Goal: Communication & Community: Share content

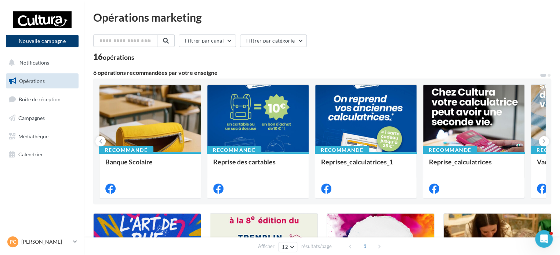
click at [42, 41] on button "Nouvelle campagne" at bounding box center [42, 41] width 73 height 12
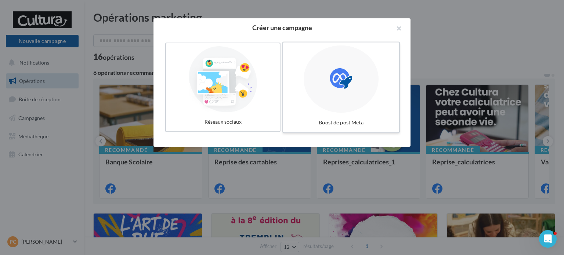
click at [335, 92] on div at bounding box center [341, 80] width 75 height 68
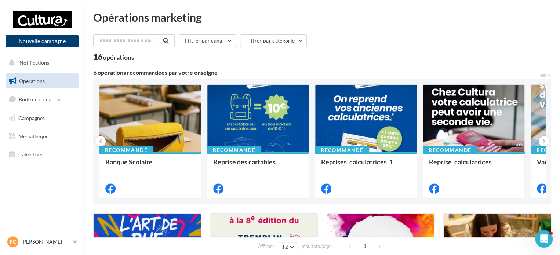
click at [41, 39] on button "Nouvelle campagne" at bounding box center [42, 41] width 73 height 12
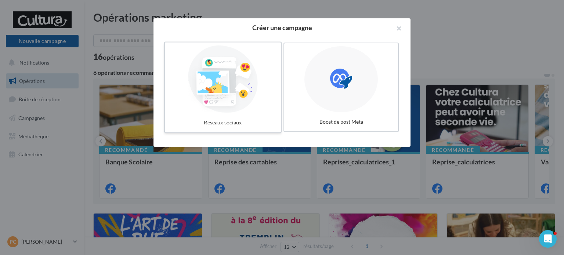
click at [206, 88] on div at bounding box center [223, 80] width 110 height 68
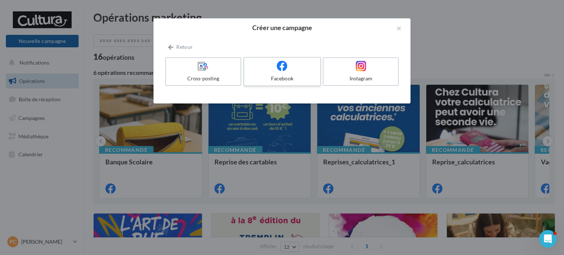
click at [289, 71] on div at bounding box center [282, 66] width 70 height 11
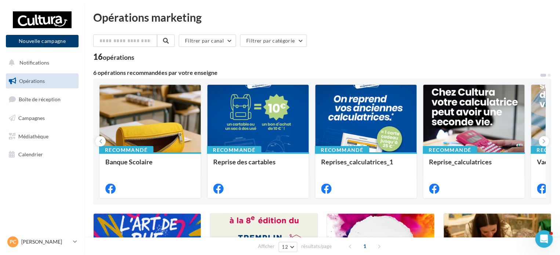
click at [33, 40] on button "Nouvelle campagne" at bounding box center [42, 41] width 73 height 12
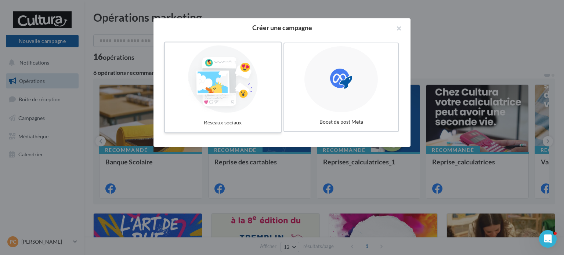
click at [241, 91] on div at bounding box center [223, 80] width 110 height 68
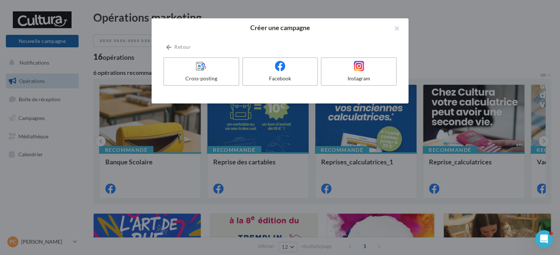
click at [47, 41] on div at bounding box center [280, 127] width 560 height 255
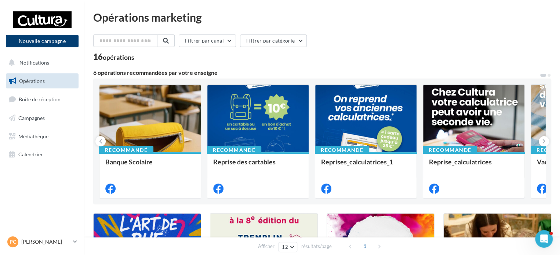
click at [47, 41] on button "Nouvelle campagne" at bounding box center [42, 41] width 73 height 12
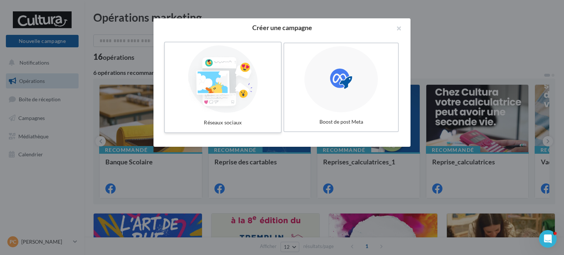
click at [213, 87] on div at bounding box center [223, 80] width 110 height 68
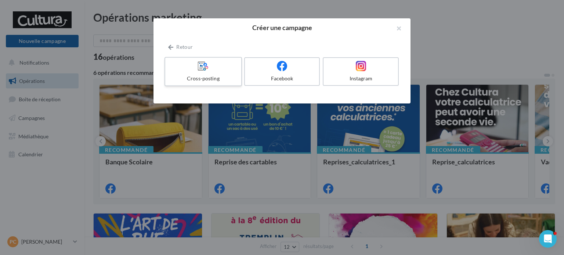
click at [196, 68] on div at bounding box center [203, 66] width 70 height 11
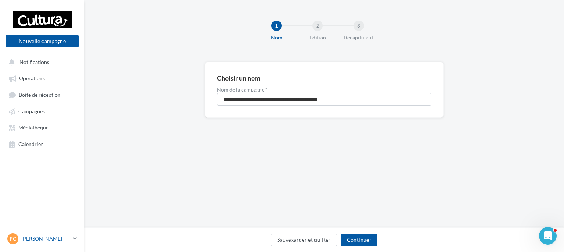
click at [75, 241] on icon at bounding box center [75, 238] width 4 height 6
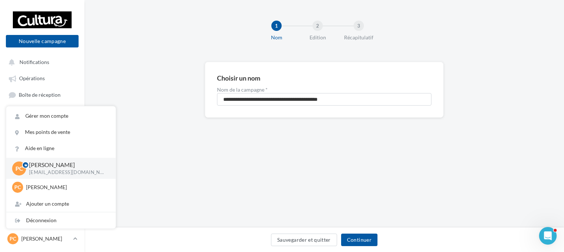
click at [170, 180] on div "**********" at bounding box center [324, 113] width 480 height 227
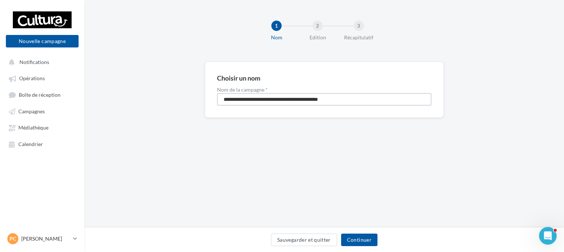
click at [234, 100] on input "**********" at bounding box center [324, 99] width 214 height 12
drag, startPoint x: 317, startPoint y: 98, endPoint x: 176, endPoint y: 100, distance: 140.6
click at [176, 100] on div "**********" at bounding box center [324, 101] width 480 height 79
click at [227, 100] on input "**********" at bounding box center [324, 99] width 214 height 12
type input "**********"
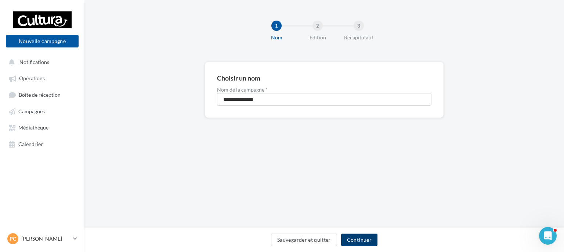
click at [362, 236] on button "Continuer" at bounding box center [359, 239] width 36 height 12
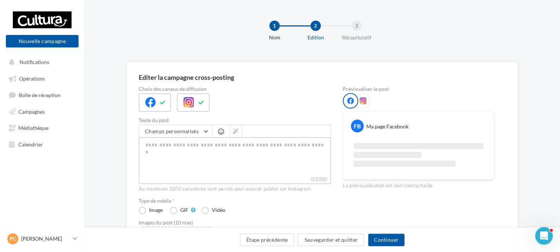
click at [164, 146] on textarea "0/2200" at bounding box center [235, 156] width 192 height 38
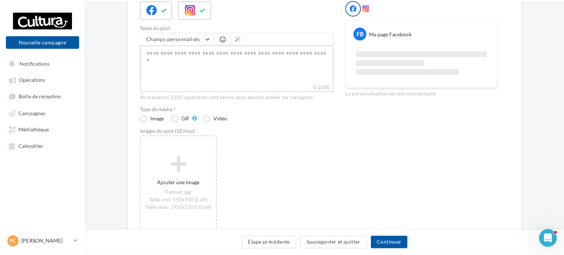
scroll to position [110, 0]
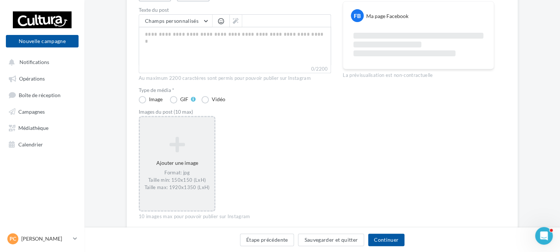
click at [180, 148] on icon at bounding box center [177, 144] width 69 height 18
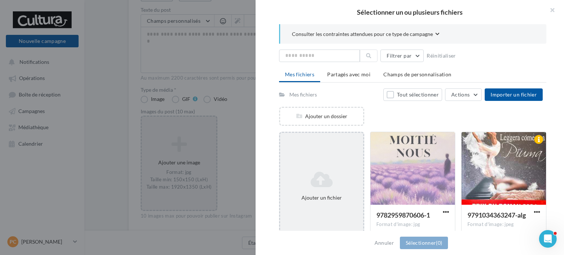
click at [317, 176] on icon at bounding box center [321, 180] width 77 height 18
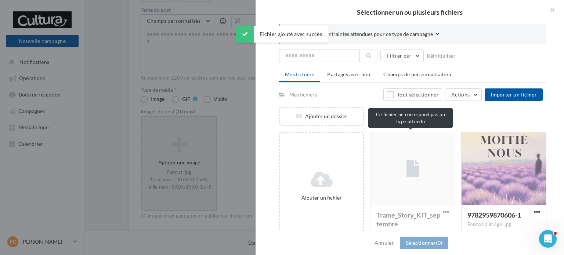
click at [415, 164] on div "Trame_Story_KIT_septembre Format du document: pptx" at bounding box center [412, 186] width 85 height 109
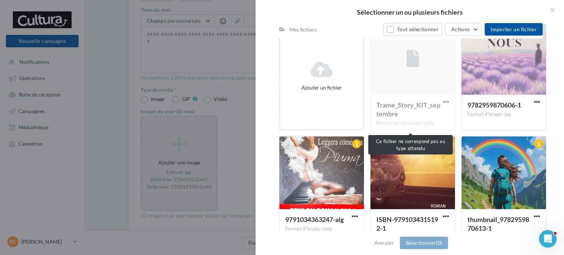
click at [419, 104] on div "Trame_Story_KIT_septembre Format du document: pptx" at bounding box center [412, 76] width 85 height 109
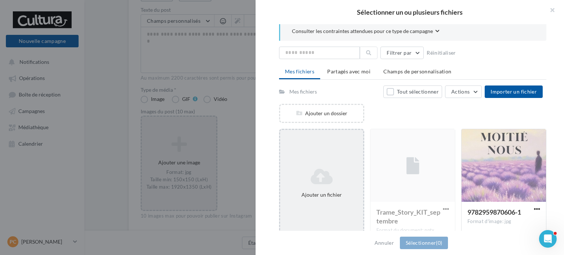
scroll to position [0, 0]
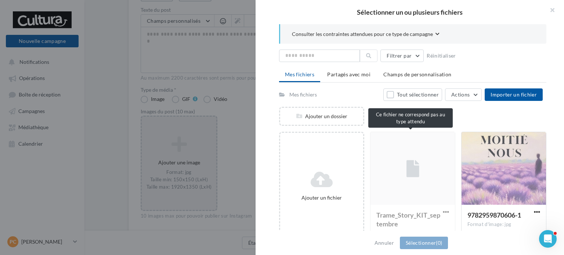
click at [419, 170] on div "Trame_Story_KIT_septembre Format du document: pptx" at bounding box center [412, 186] width 85 height 109
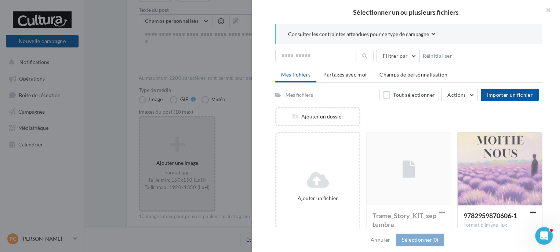
click at [213, 117] on div "Sélectionner un ou plusieurs fichiers Consulter les contraintes attendues pour …" at bounding box center [177, 117] width 75 height 0
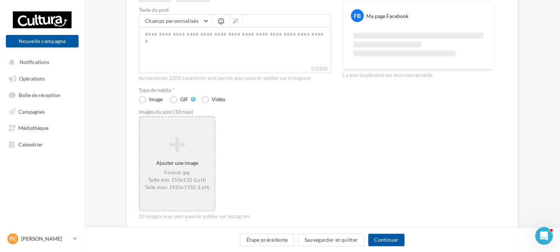
click at [173, 148] on icon at bounding box center [177, 144] width 69 height 18
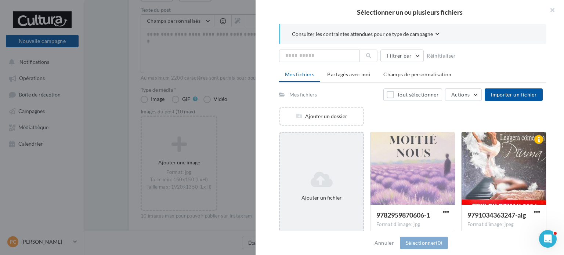
click at [319, 189] on div "Ajouter un fichier" at bounding box center [321, 186] width 83 height 37
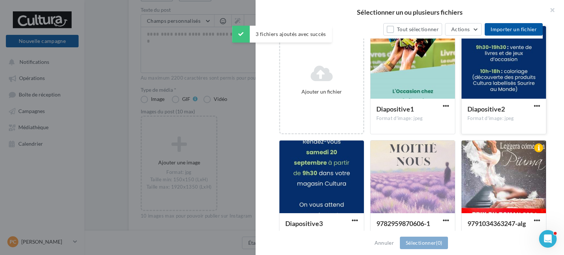
scroll to position [110, 0]
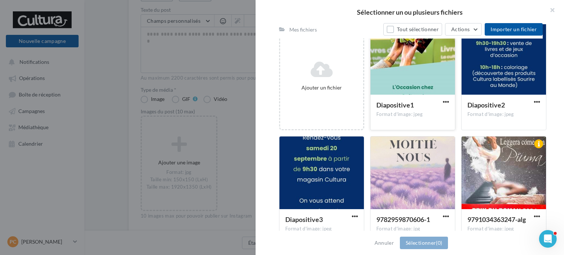
click at [409, 61] on div at bounding box center [412, 58] width 84 height 73
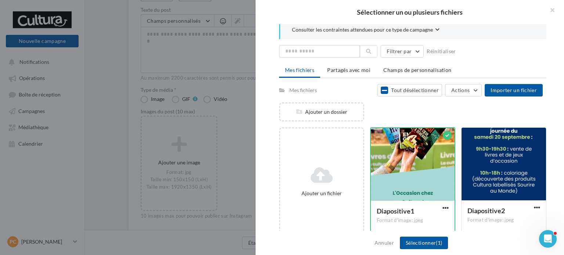
scroll to position [0, 0]
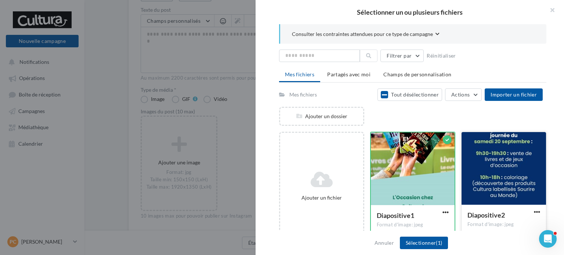
click at [486, 155] on div at bounding box center [504, 168] width 84 height 73
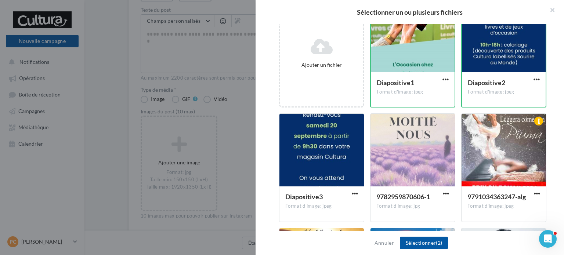
scroll to position [147, 0]
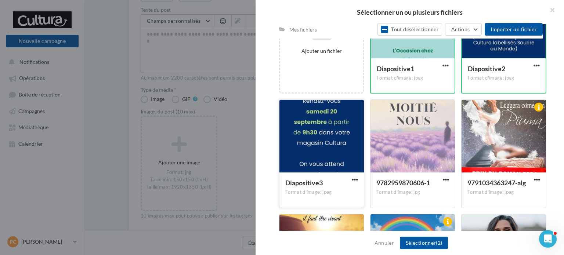
click at [324, 129] on div at bounding box center [321, 136] width 84 height 73
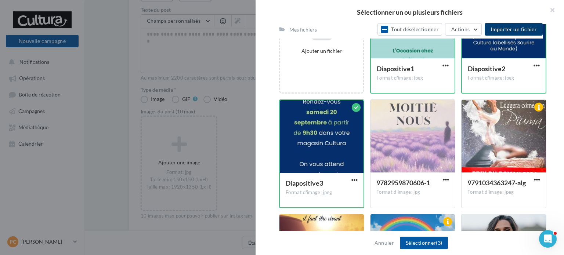
click at [513, 27] on span "Importer un fichier" at bounding box center [514, 29] width 46 height 6
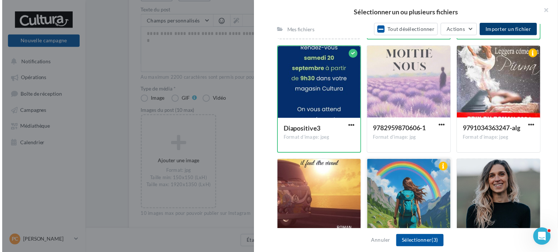
scroll to position [220, 0]
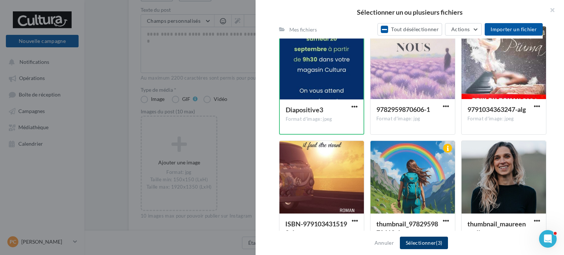
click at [416, 243] on button "Sélectionner (3)" at bounding box center [424, 243] width 48 height 12
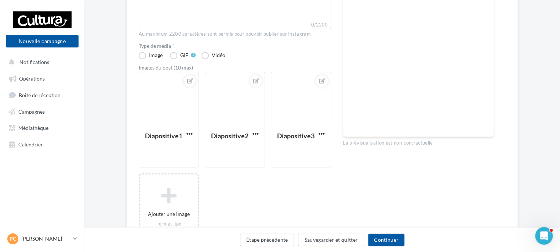
scroll to position [184, 0]
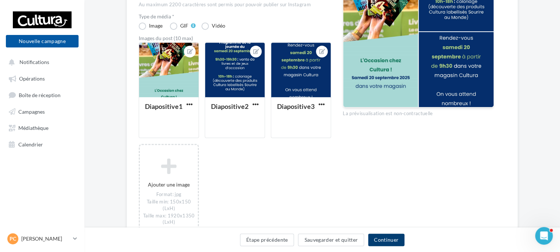
click at [391, 239] on button "Continuer" at bounding box center [386, 239] width 36 height 12
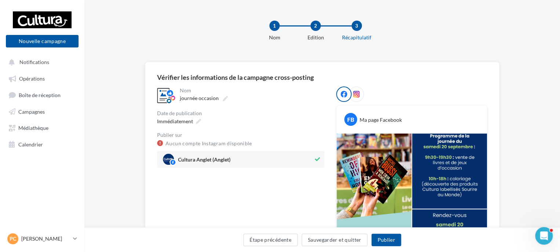
click at [197, 157] on span "Cultura Anglet (Anglet)" at bounding box center [204, 161] width 53 height 8
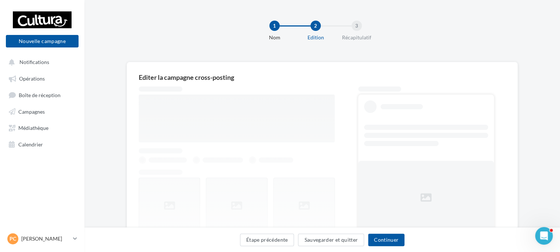
scroll to position [76, 0]
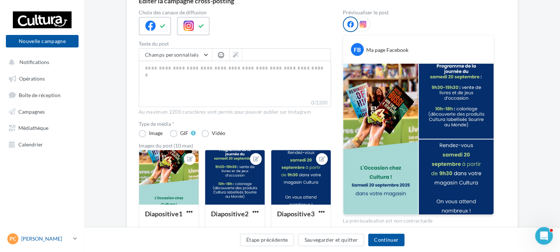
click at [33, 244] on div "PC Patricia CARASCO p.carasco1@cultura.fr" at bounding box center [38, 238] width 63 height 11
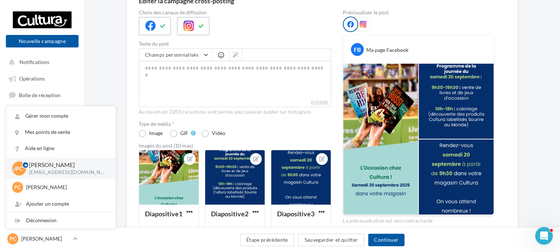
click at [51, 176] on p "[EMAIL_ADDRESS][DOMAIN_NAME]" at bounding box center [66, 172] width 75 height 7
click at [87, 172] on div "Patricia CARASCO p.carasco1@cultura.fr" at bounding box center [66, 167] width 75 height 15
click at [87, 169] on p "[PERSON_NAME]" at bounding box center [66, 164] width 75 height 8
click at [19, 172] on span "PC" at bounding box center [19, 168] width 8 height 8
click at [25, 166] on icon at bounding box center [28, 164] width 9 height 3
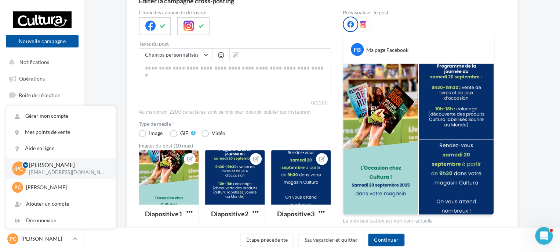
click at [25, 166] on icon at bounding box center [28, 164] width 9 height 3
drag, startPoint x: 96, startPoint y: 80, endPoint x: 96, endPoint y: 72, distance: 8.8
click at [96, 78] on div "Editer la campagne cross-posting Choix des canaux de diffusion Texte du post Ch…" at bounding box center [322, 190] width 476 height 411
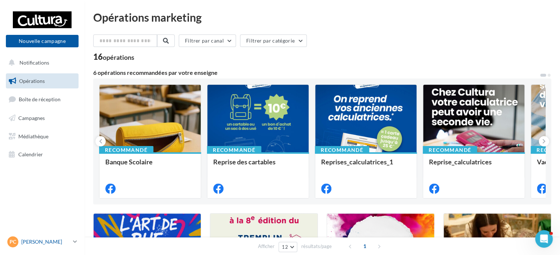
click at [73, 241] on icon at bounding box center [75, 242] width 4 height 6
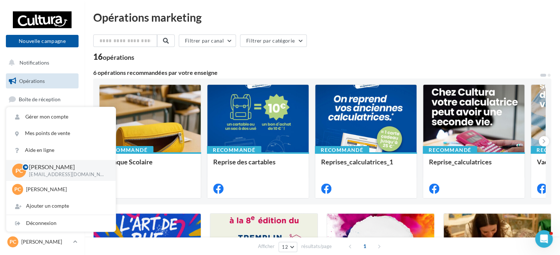
click at [99, 175] on p "[EMAIL_ADDRESS][DOMAIN_NAME]" at bounding box center [66, 174] width 75 height 7
click at [18, 169] on span "PC" at bounding box center [19, 170] width 8 height 8
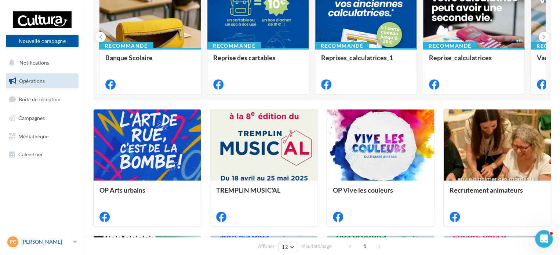
scroll to position [110, 0]
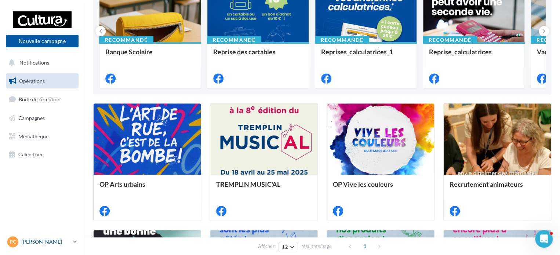
click at [76, 242] on icon at bounding box center [75, 242] width 4 height 6
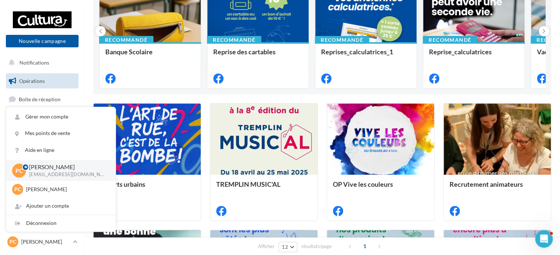
click at [94, 169] on p "[PERSON_NAME]" at bounding box center [66, 167] width 75 height 8
click at [75, 191] on p "[PERSON_NAME]" at bounding box center [66, 189] width 81 height 7
